Goal: Information Seeking & Learning: Check status

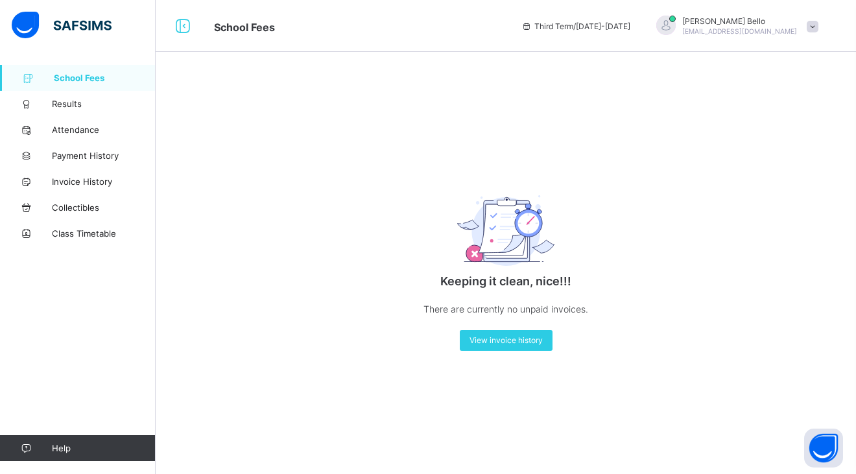
click at [814, 28] on span at bounding box center [813, 27] width 12 height 12
click at [761, 132] on span "Logout" at bounding box center [777, 128] width 86 height 15
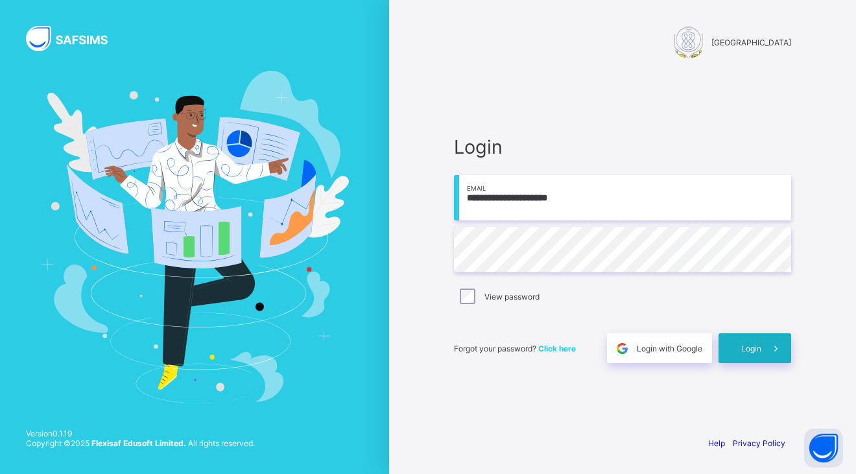
click at [758, 346] on span "Login" at bounding box center [752, 349] width 20 height 10
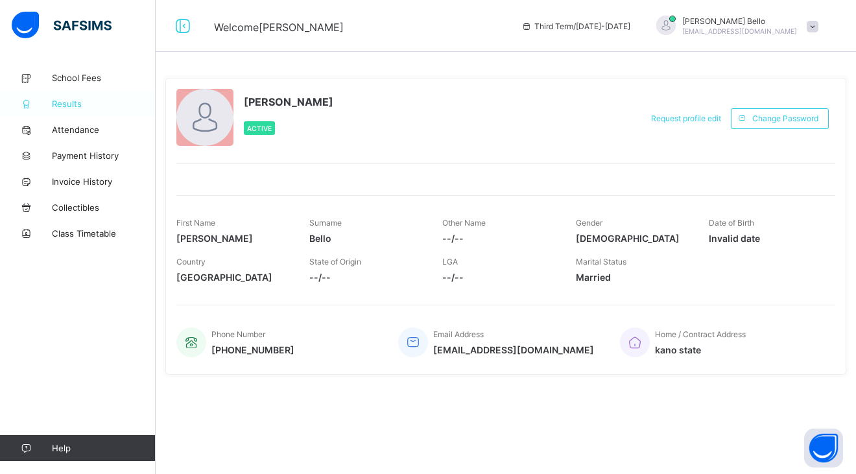
click at [60, 100] on span "Results" at bounding box center [104, 104] width 104 height 10
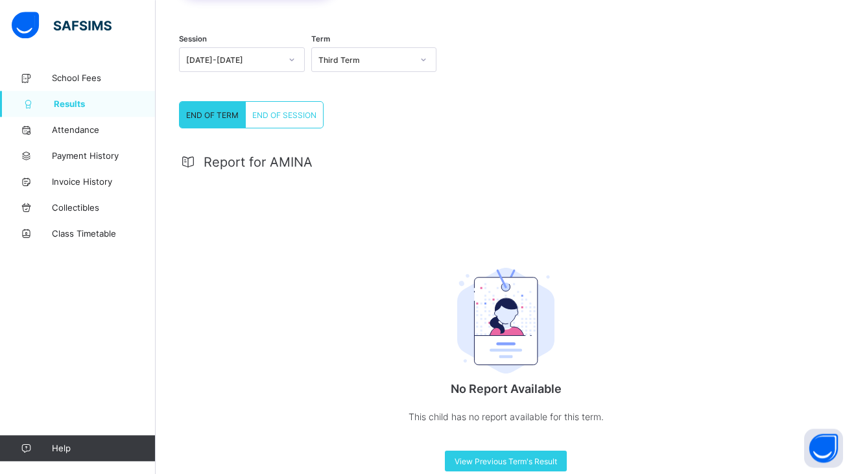
scroll to position [137, 0]
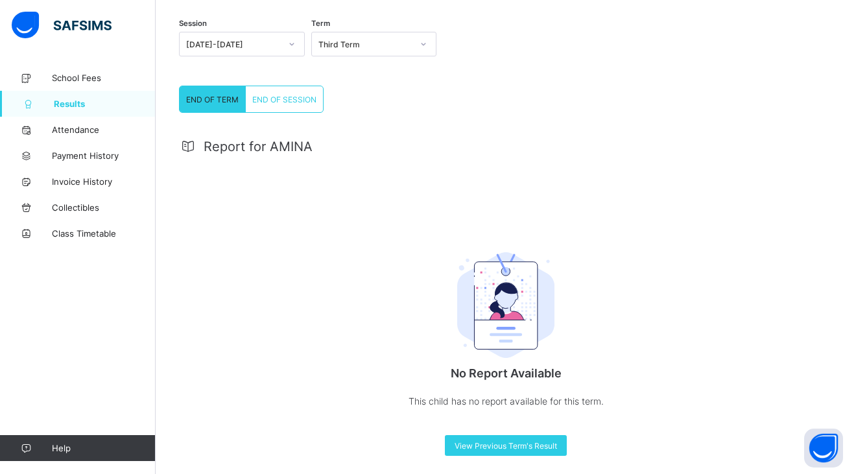
click at [287, 98] on span "END OF SESSION" at bounding box center [284, 100] width 64 height 10
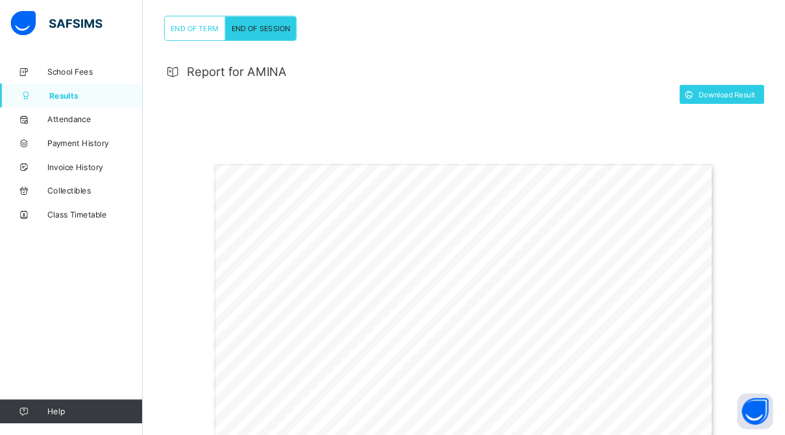
scroll to position [274, 0]
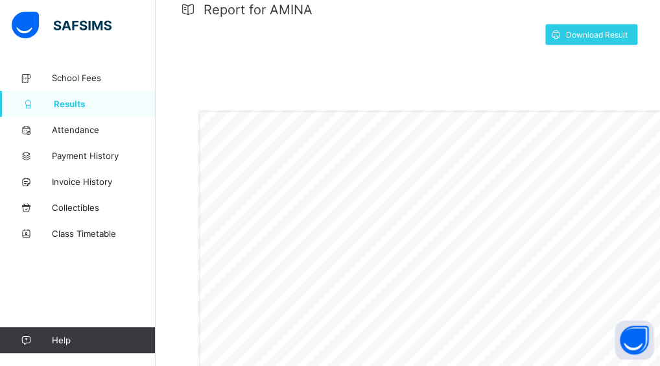
drag, startPoint x: 556, startPoint y: 136, endPoint x: 471, endPoint y: 139, distance: 85.0
click at [471, 139] on div "= Gwarzo Road, P.O. [GEOGRAPHIC_DATA] - [GEOGRAPHIC_DATA]. Tel: [PHONE_NUMBER],…" at bounding box center [471, 303] width 546 height 386
drag, startPoint x: 556, startPoint y: 296, endPoint x: 457, endPoint y: 289, distance: 99.5
click at [457, 289] on div "= Gwarzo Road, P.O. [GEOGRAPHIC_DATA] - [GEOGRAPHIC_DATA]. Tel: [PHONE_NUMBER],…" at bounding box center [471, 303] width 546 height 386
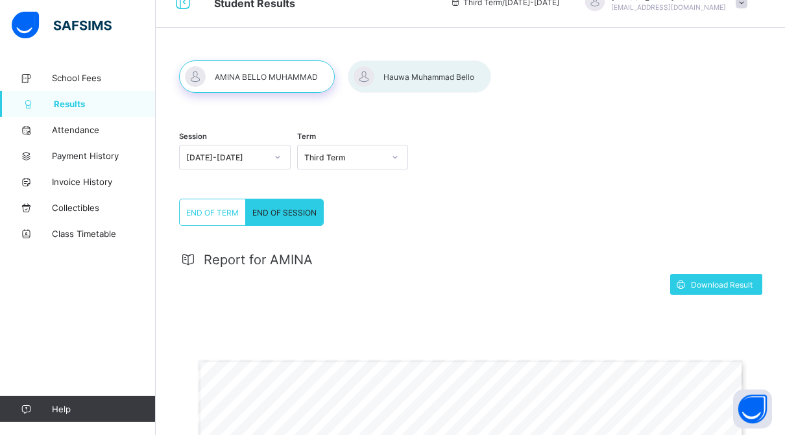
scroll to position [23, 0]
click at [388, 159] on div at bounding box center [395, 158] width 22 height 21
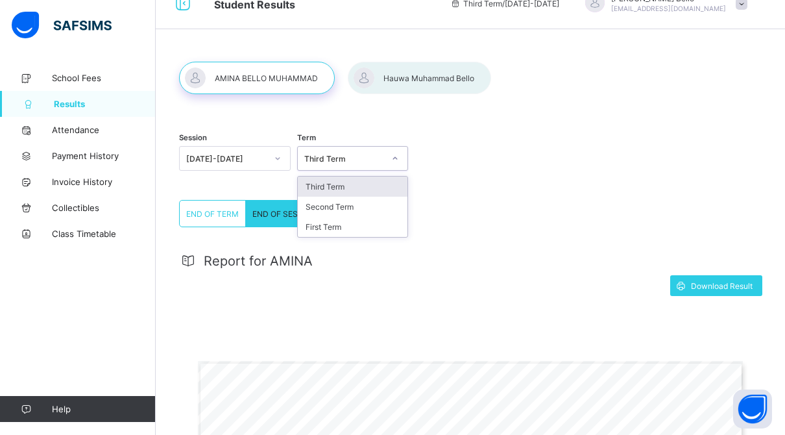
click at [349, 186] on div "Third Term" at bounding box center [353, 186] width 110 height 20
click at [221, 219] on div "END OF TERM" at bounding box center [213, 213] width 66 height 26
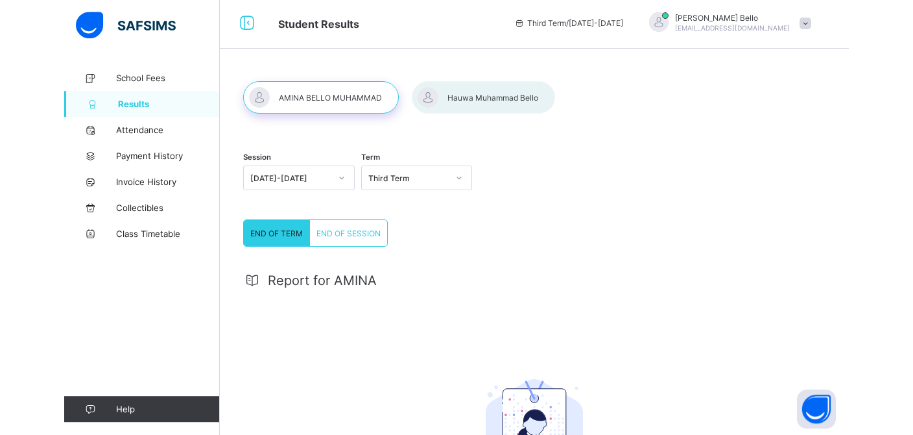
scroll to position [0, 0]
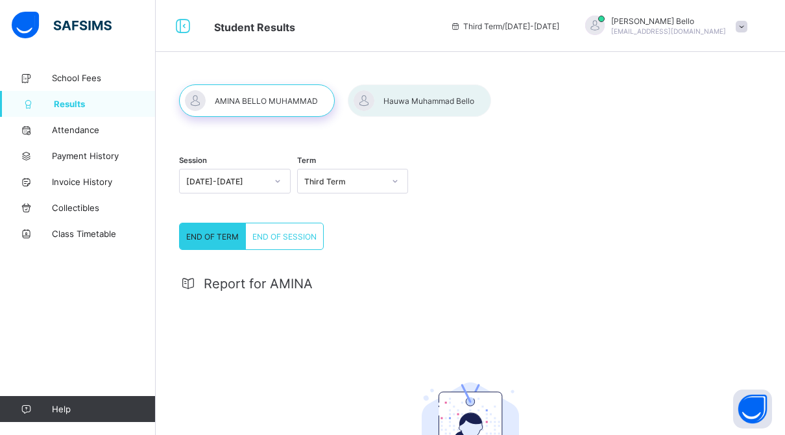
click at [361, 181] on div "Third Term" at bounding box center [344, 181] width 80 height 10
